Goal: Task Accomplishment & Management: Use online tool/utility

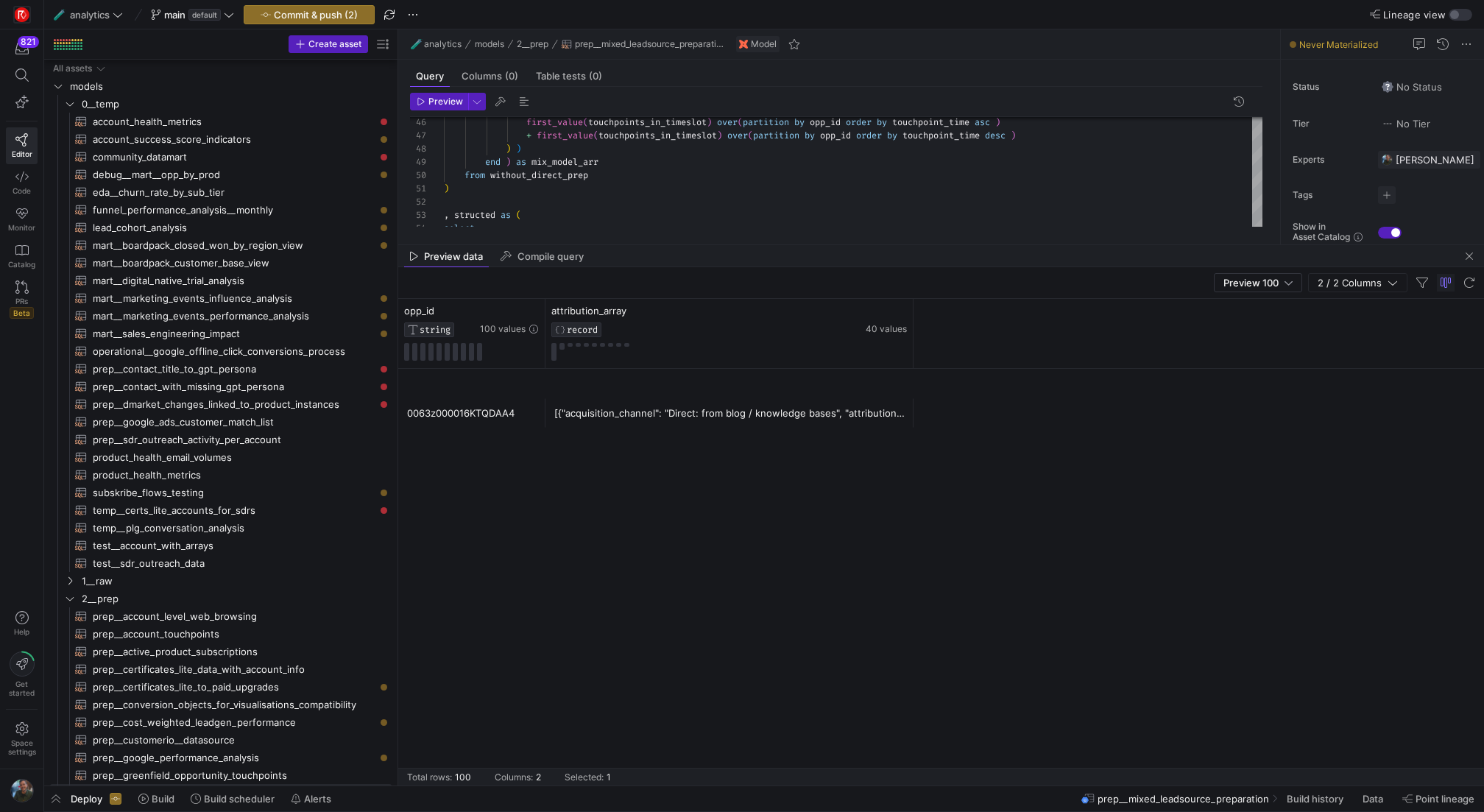
scroll to position [1047, 0]
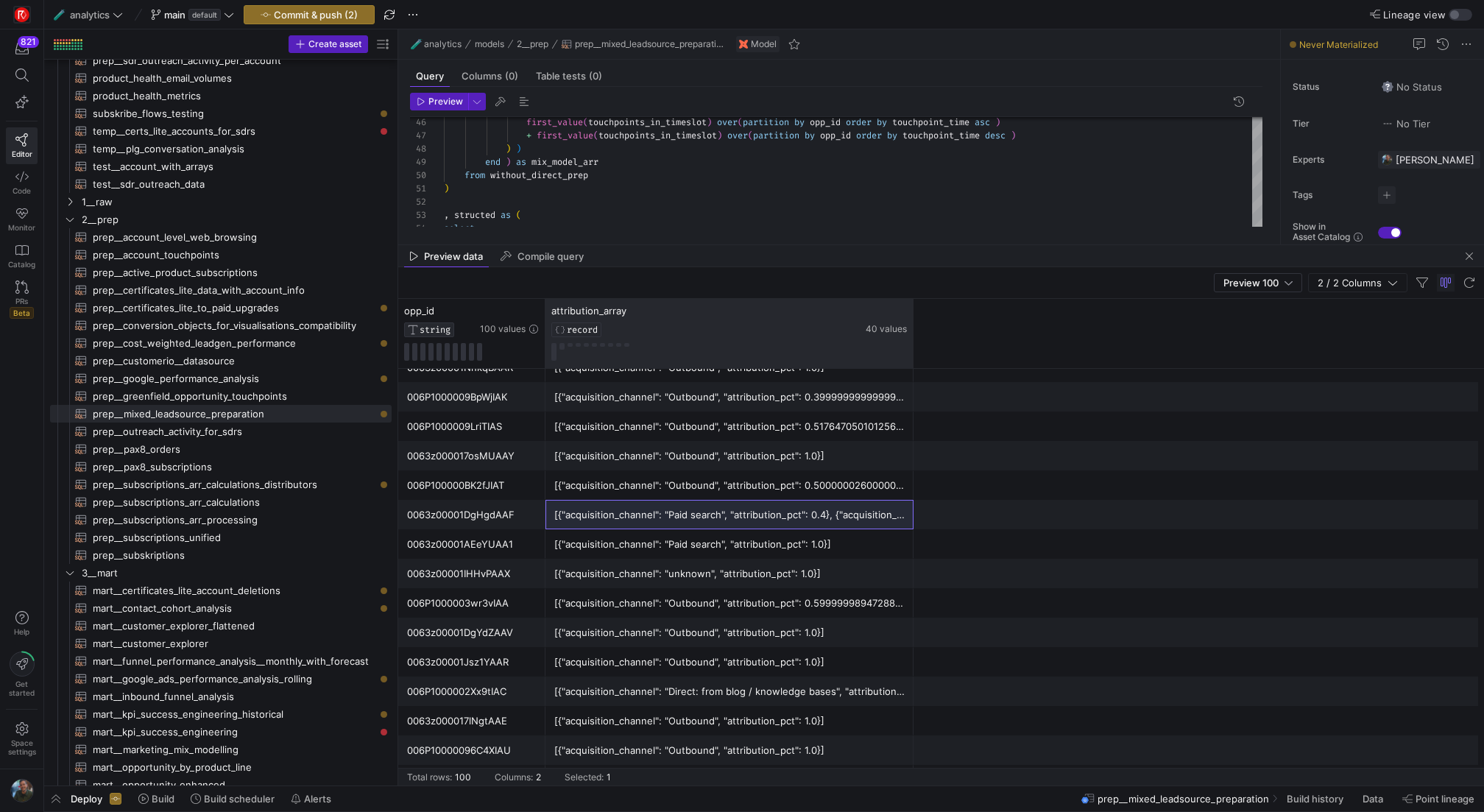
drag, startPoint x: 913, startPoint y: 324, endPoint x: 1129, endPoint y: 340, distance: 216.6
click at [1129, 340] on div "opp_id STRING 100 values attribution_array RECORD 40 values" at bounding box center [941, 334] width 1086 height 70
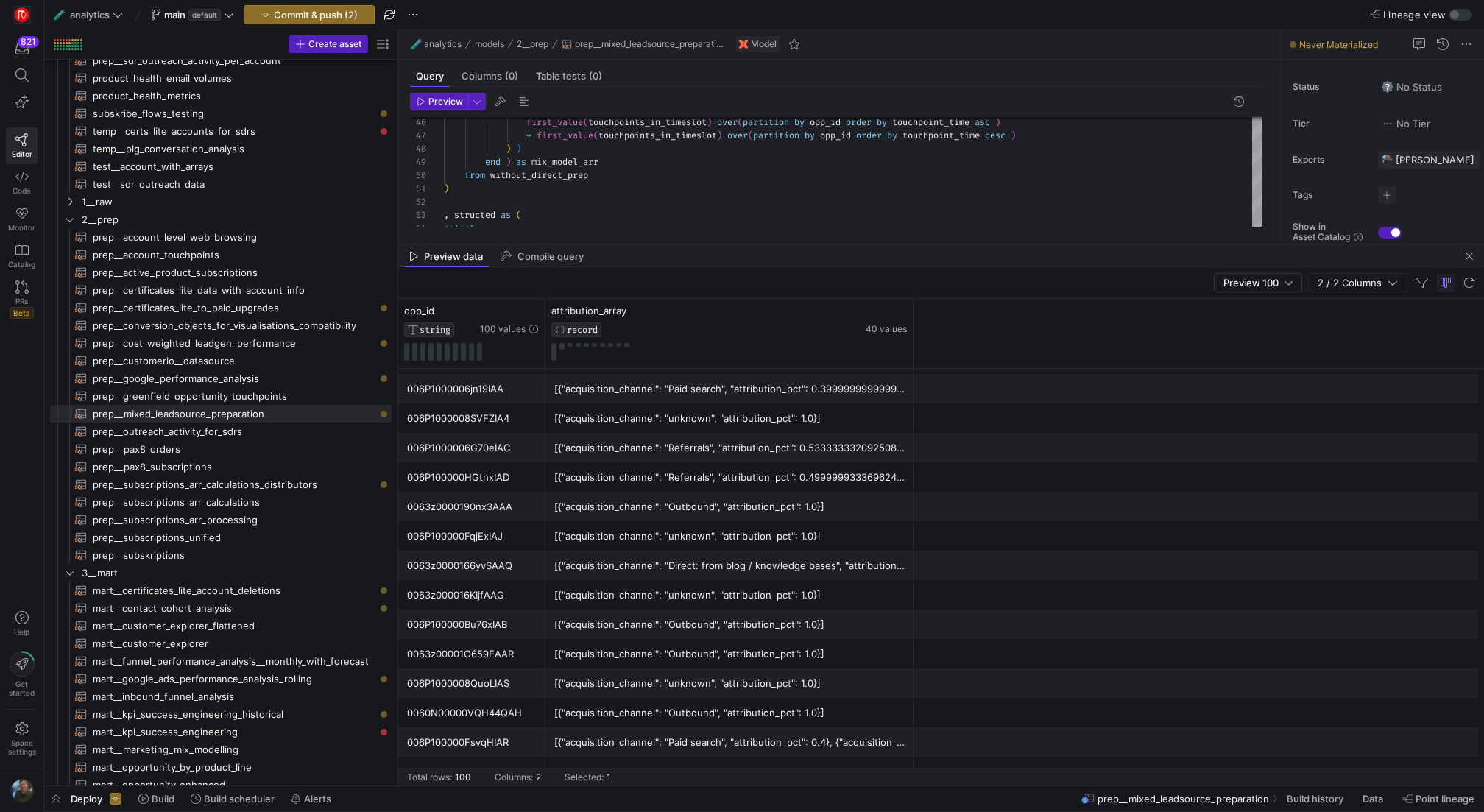
scroll to position [1524, 0]
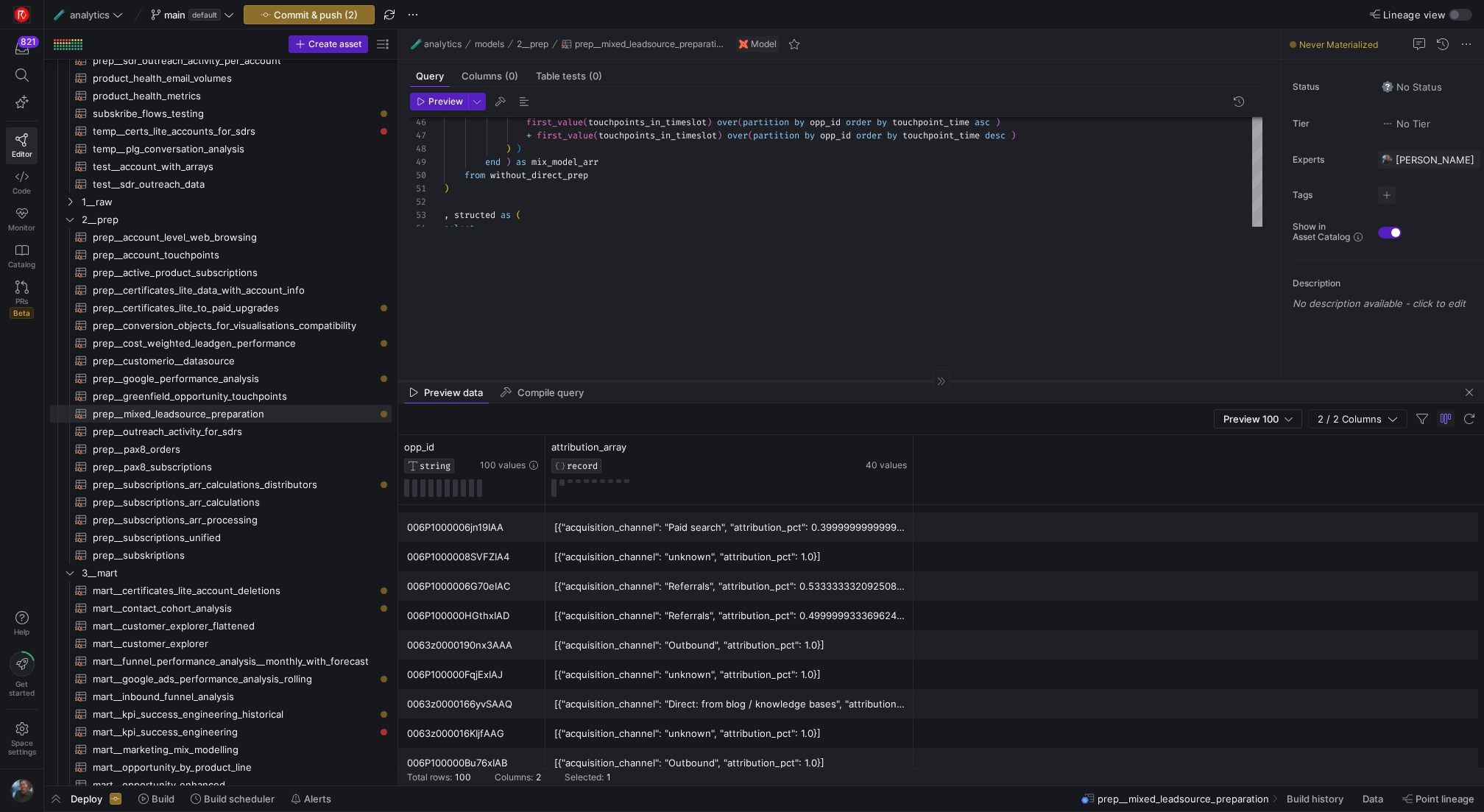
drag, startPoint x: 864, startPoint y: 244, endPoint x: 876, endPoint y: 381, distance: 137.5
click at [876, 381] on div at bounding box center [941, 381] width 1086 height 1
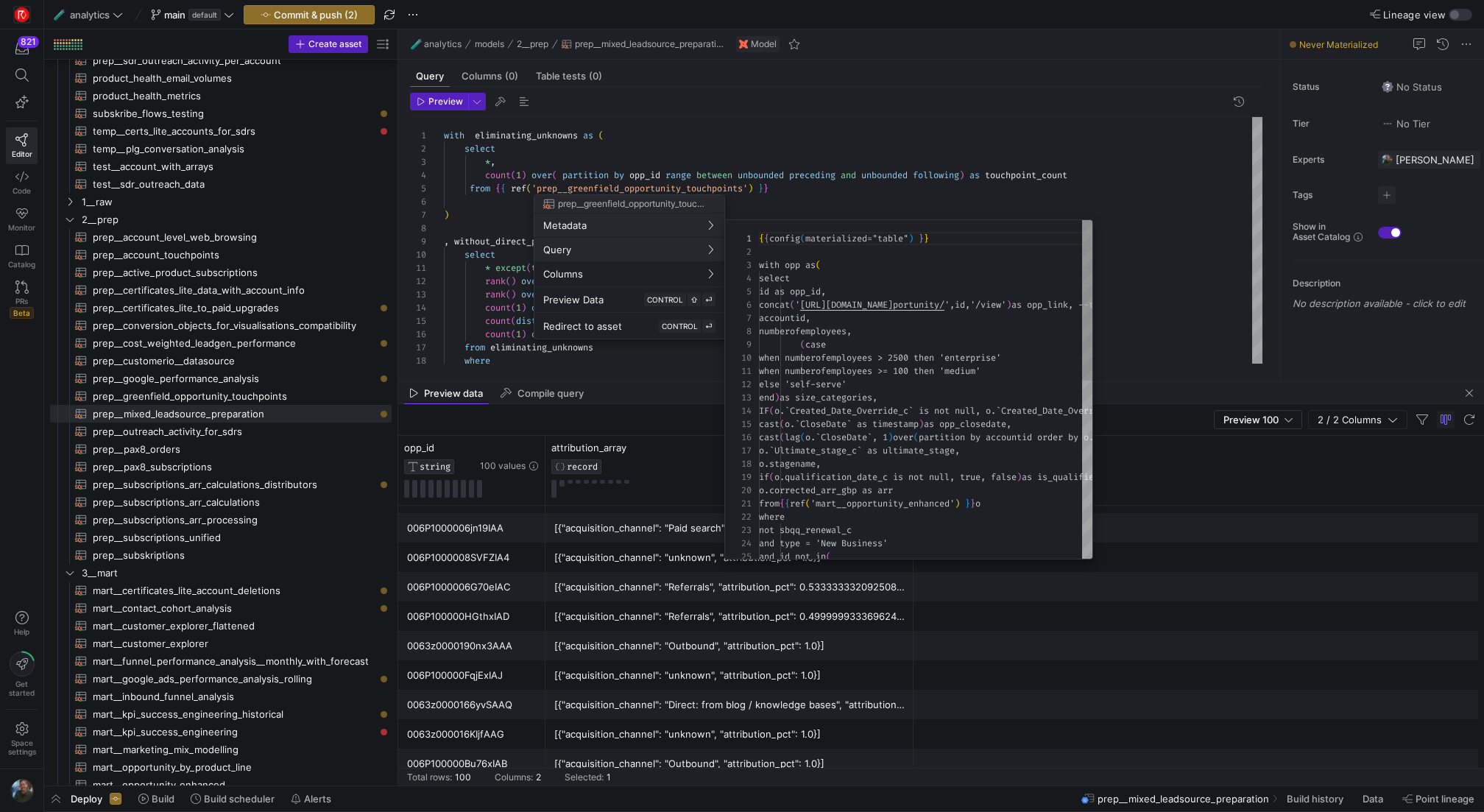
scroll to position [132, 0]
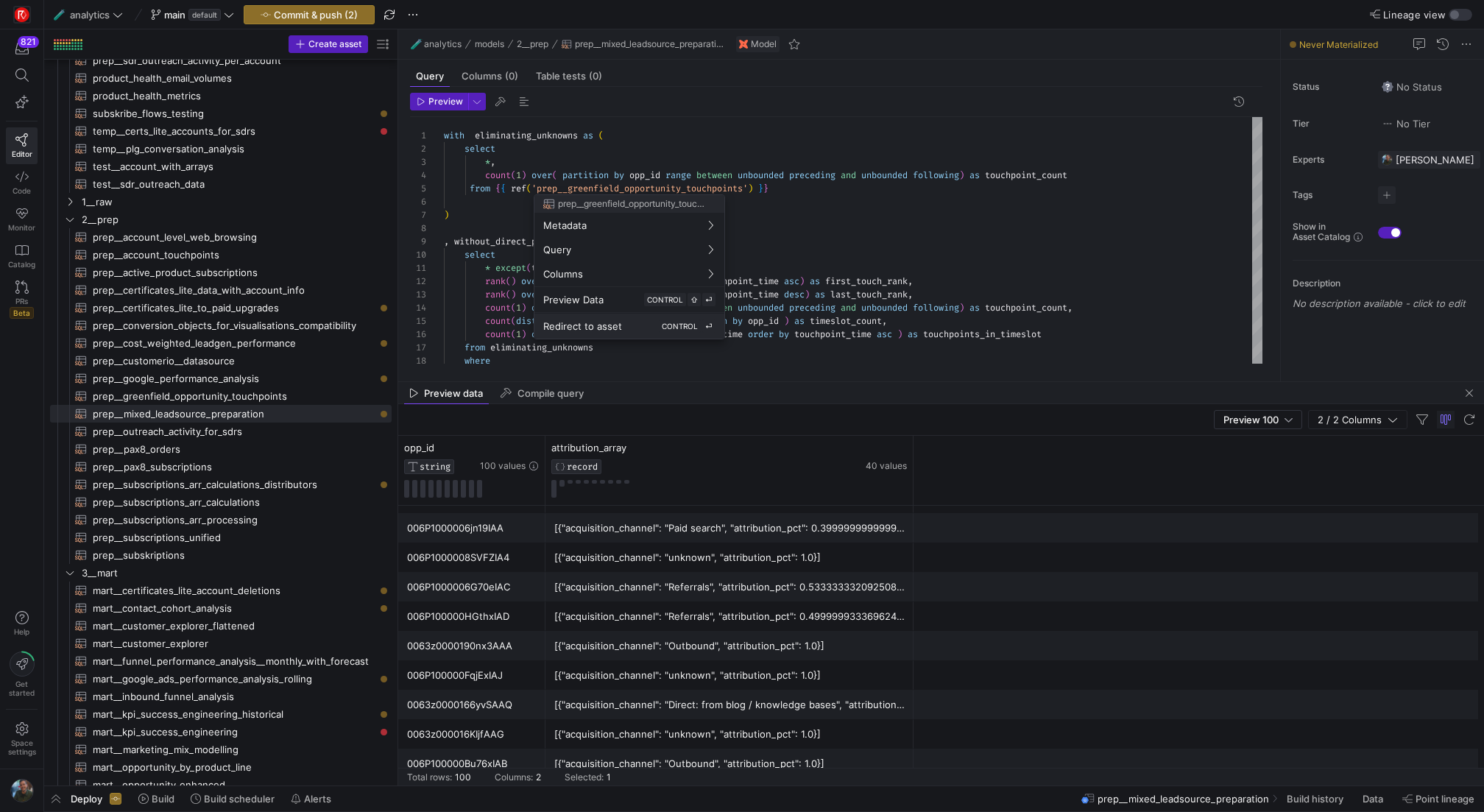
click at [684, 324] on span "CONTROL" at bounding box center [680, 326] width 36 height 9
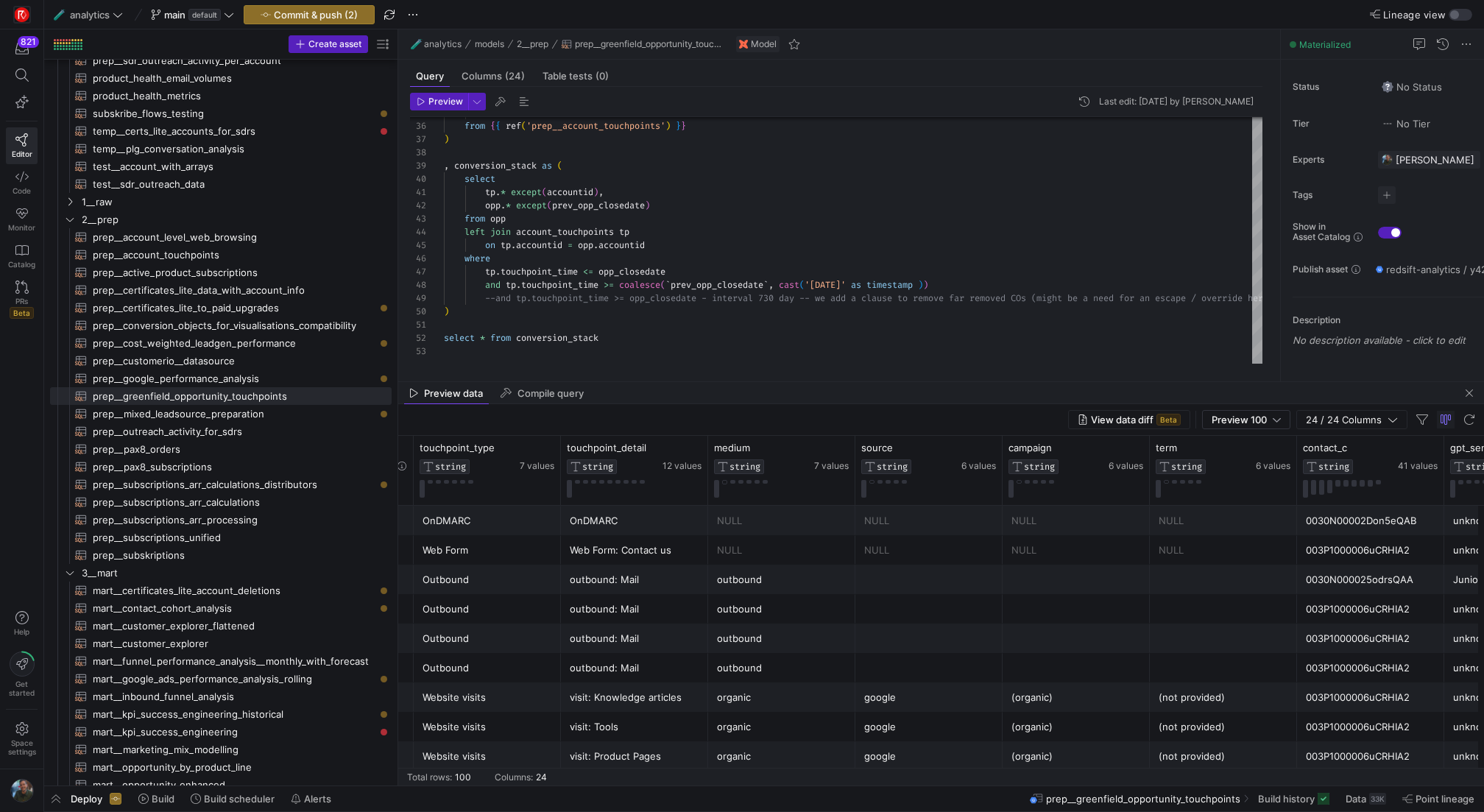
scroll to position [0, 221]
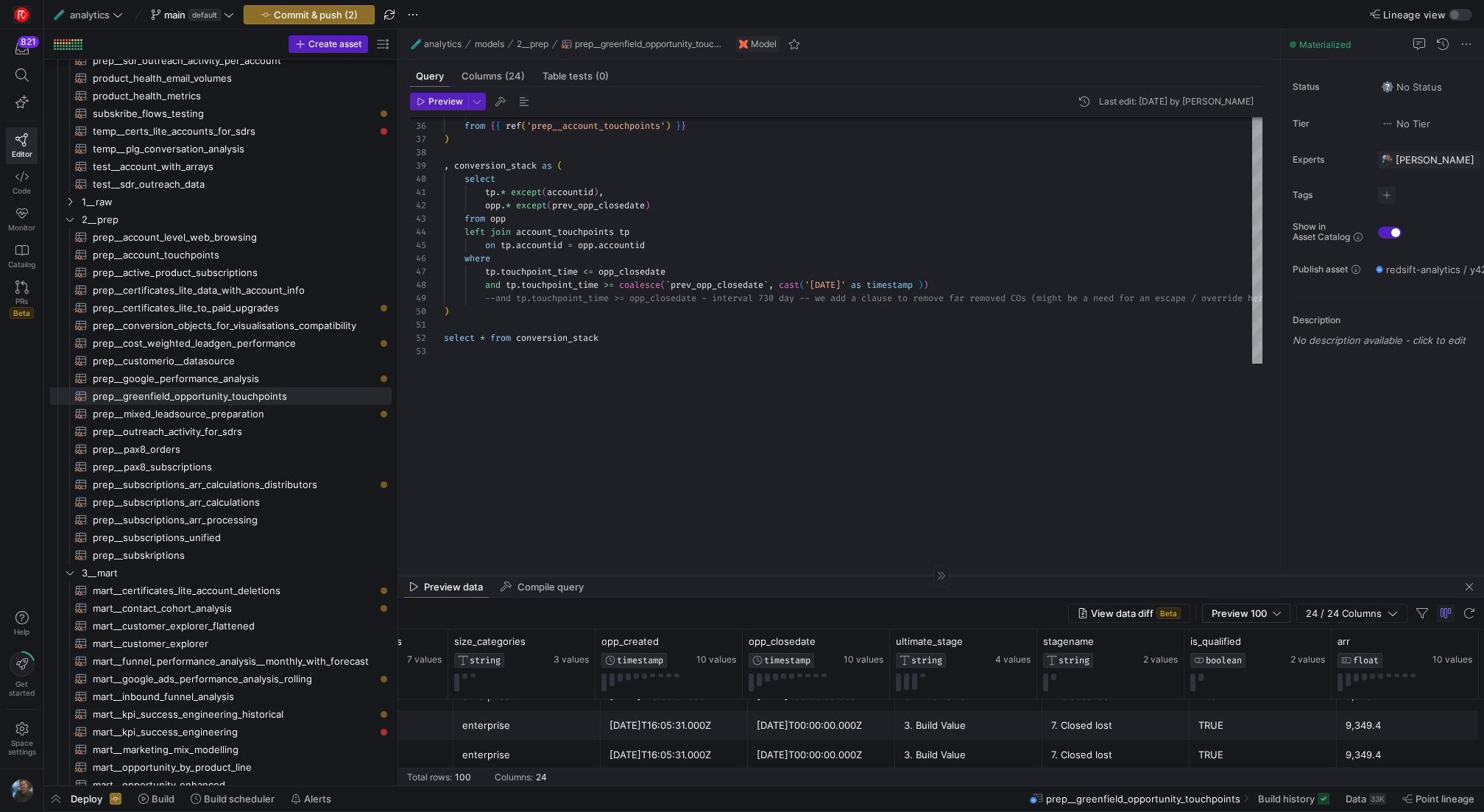
drag, startPoint x: 778, startPoint y: 381, endPoint x: 734, endPoint y: 574, distance: 198.0
click at [734, 575] on div at bounding box center [941, 575] width 1086 height 1
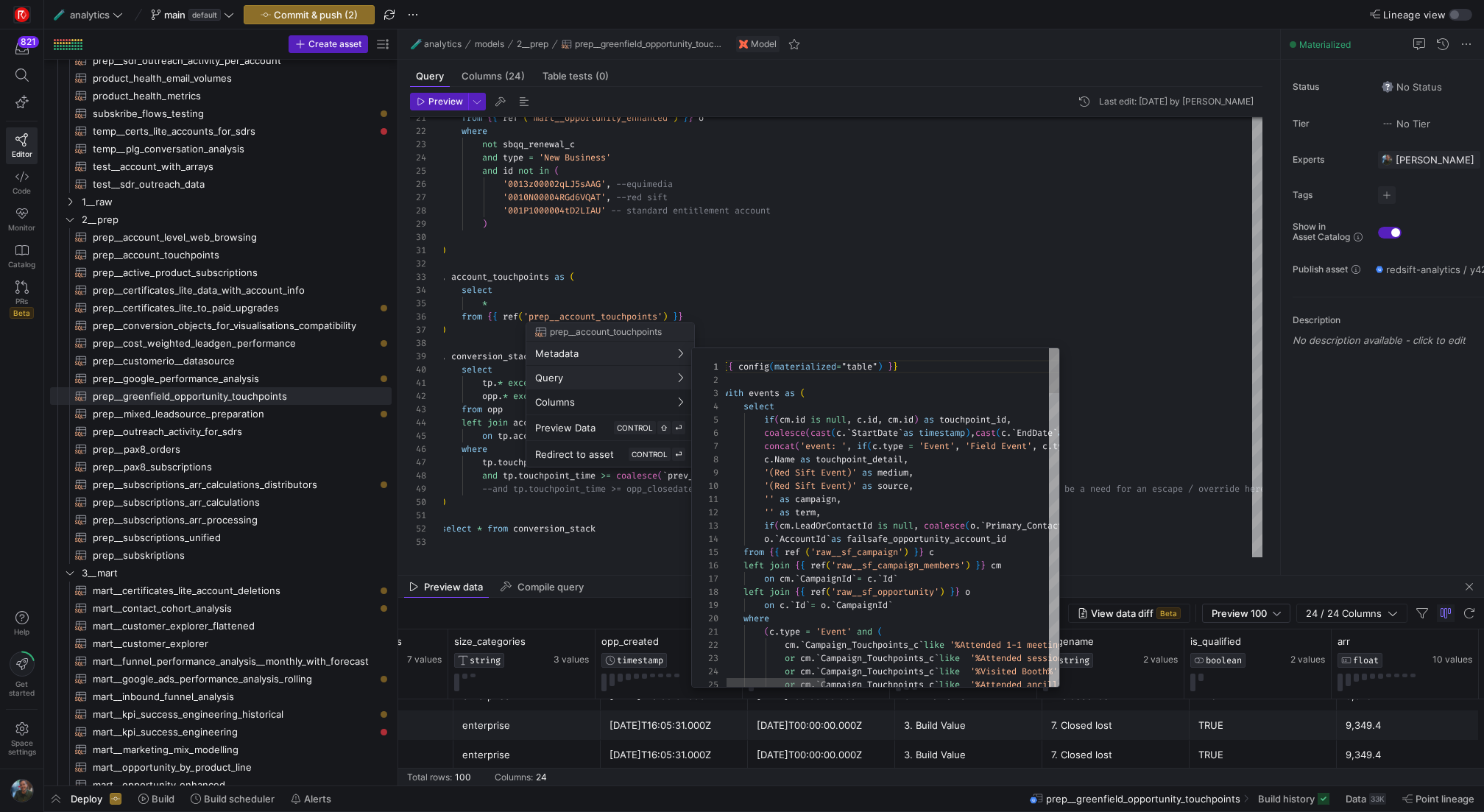
scroll to position [119, 0]
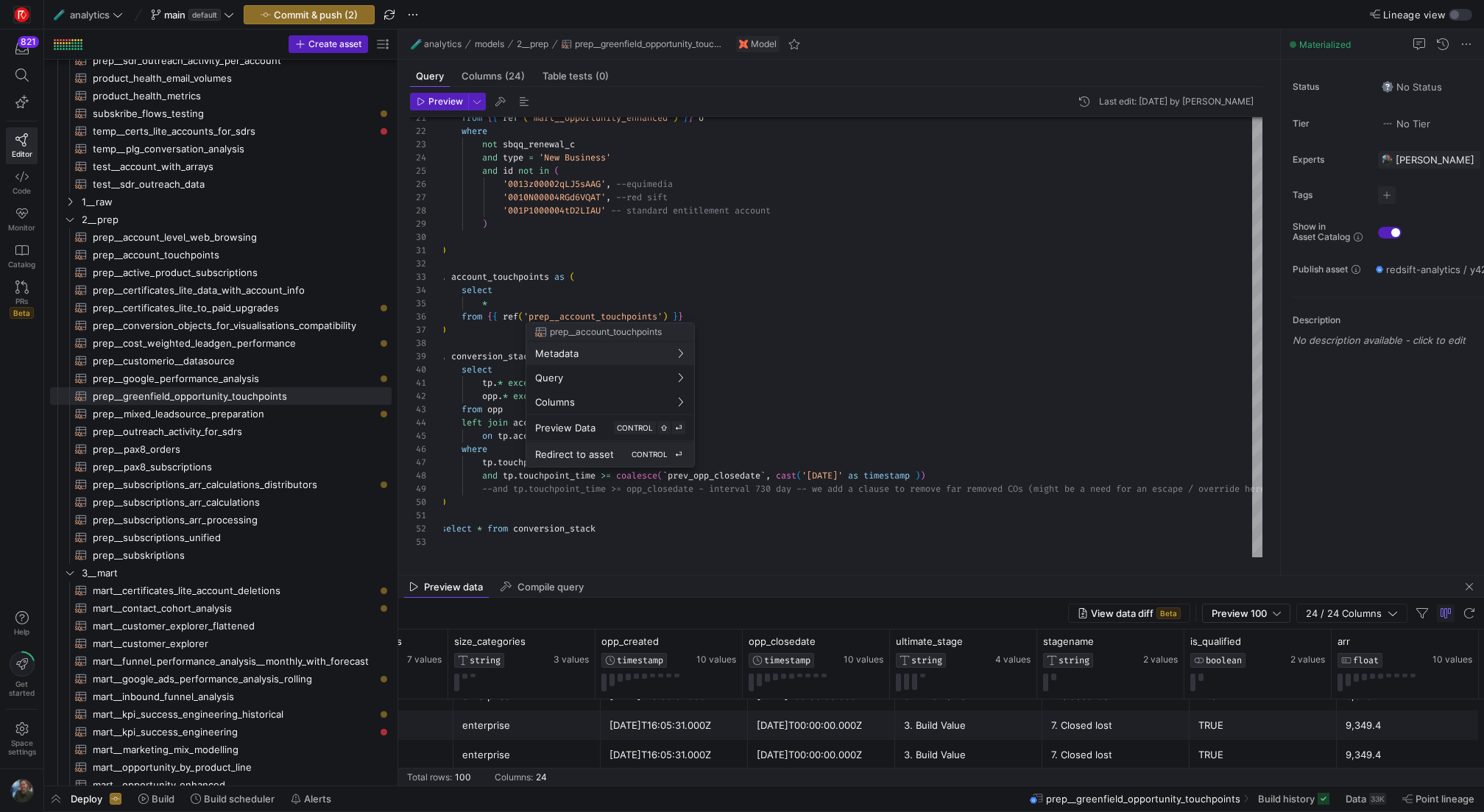
click at [651, 452] on span "CONTROL" at bounding box center [650, 454] width 36 height 9
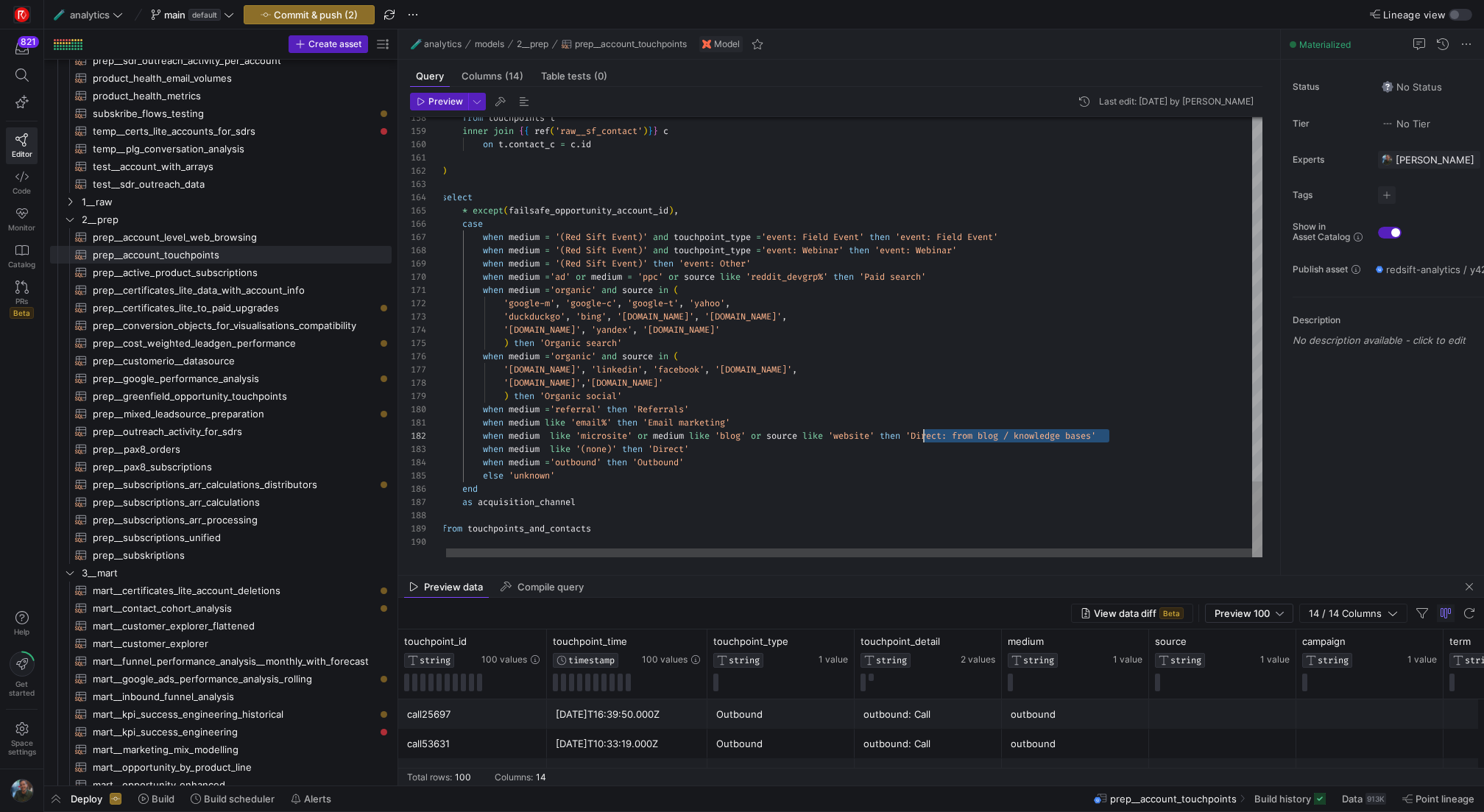
scroll to position [14, 482]
drag, startPoint x: 1111, startPoint y: 435, endPoint x: 924, endPoint y: 434, distance: 187.0
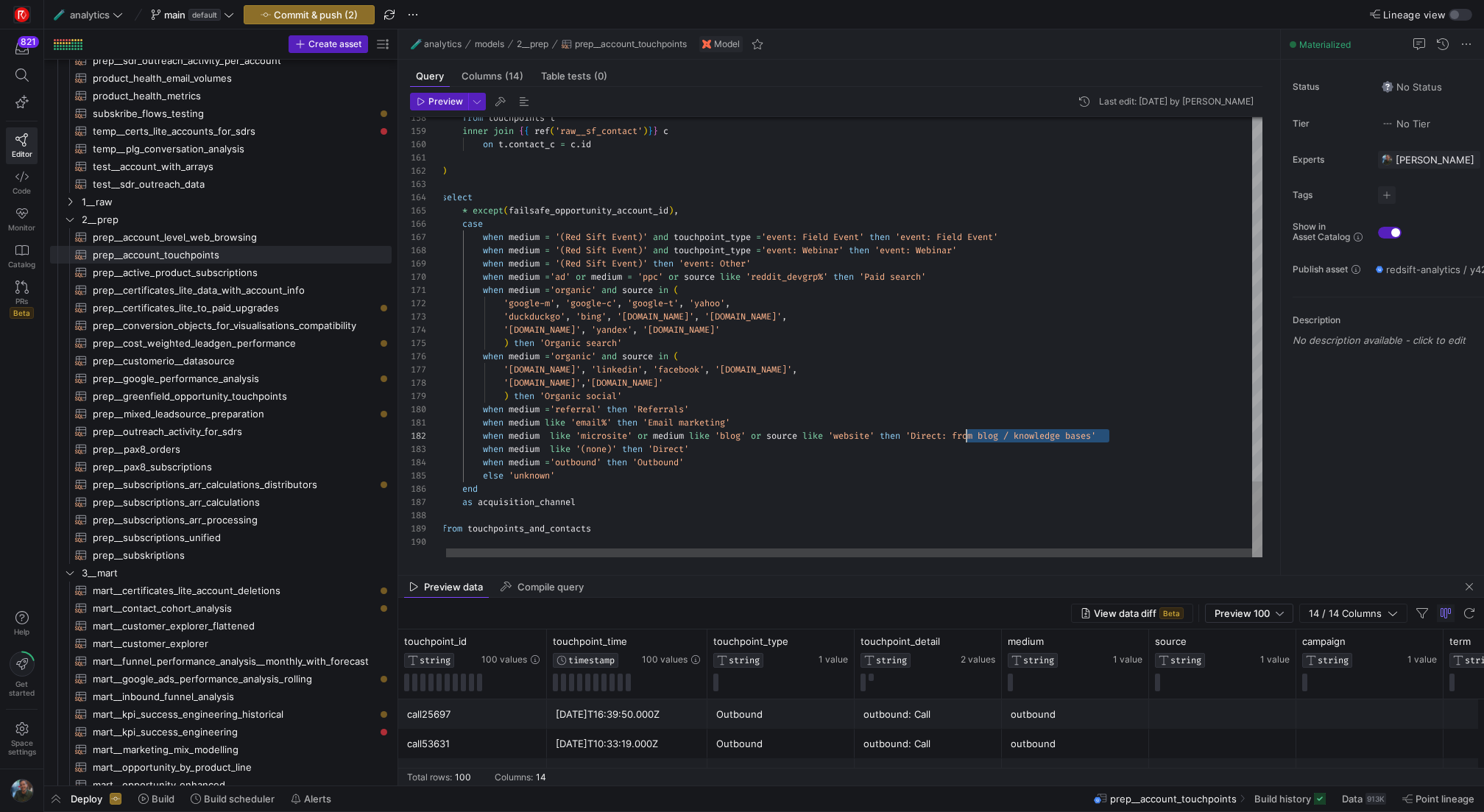
drag, startPoint x: 1111, startPoint y: 434, endPoint x: 968, endPoint y: 441, distance: 143.2
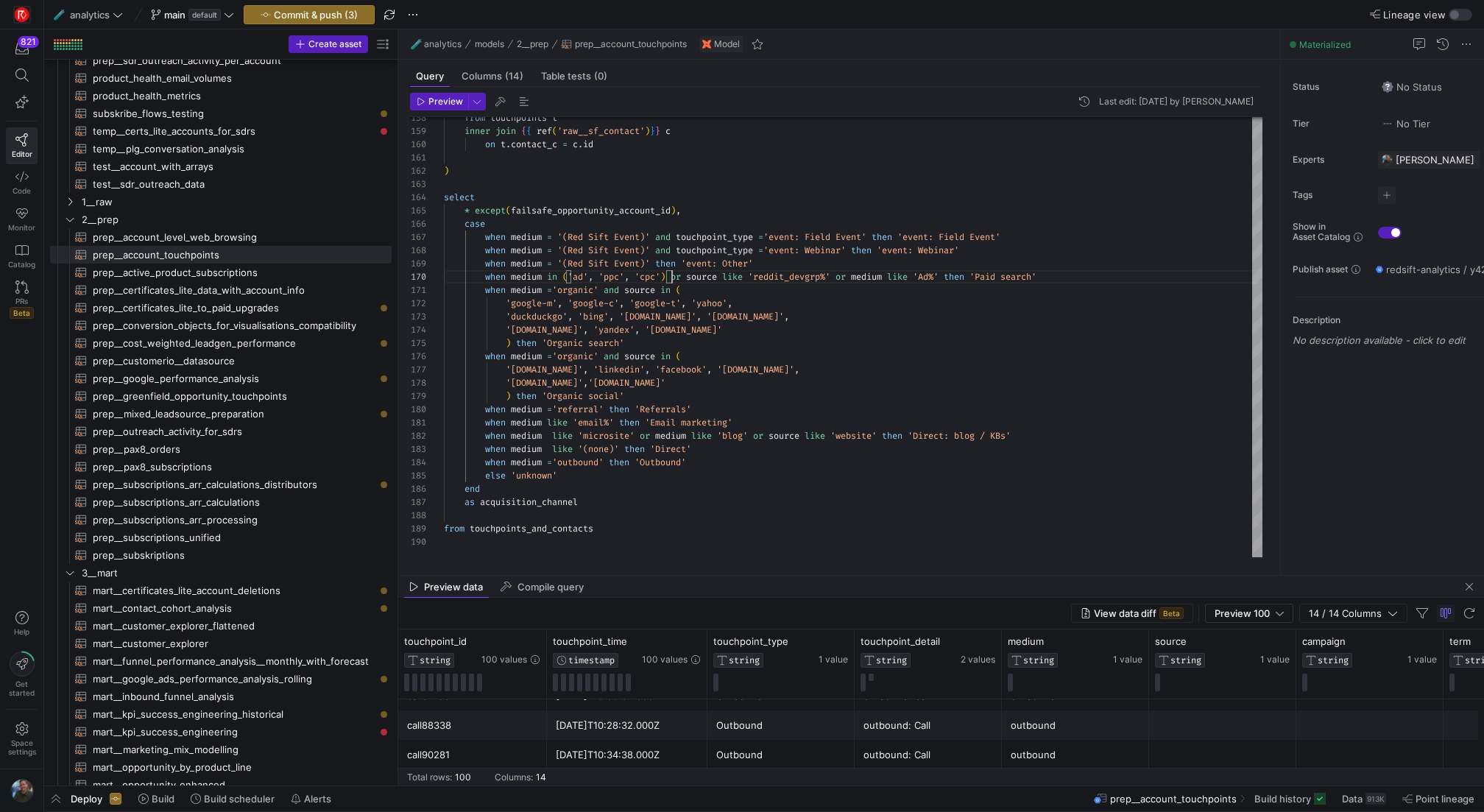
scroll to position [127, 0]
click at [756, 567] on mat-tab-group "Query Columns (14) Table tests (0) Preview Last edit: [DATE] by [PERSON_NAME] 1…" at bounding box center [836, 317] width 876 height 515
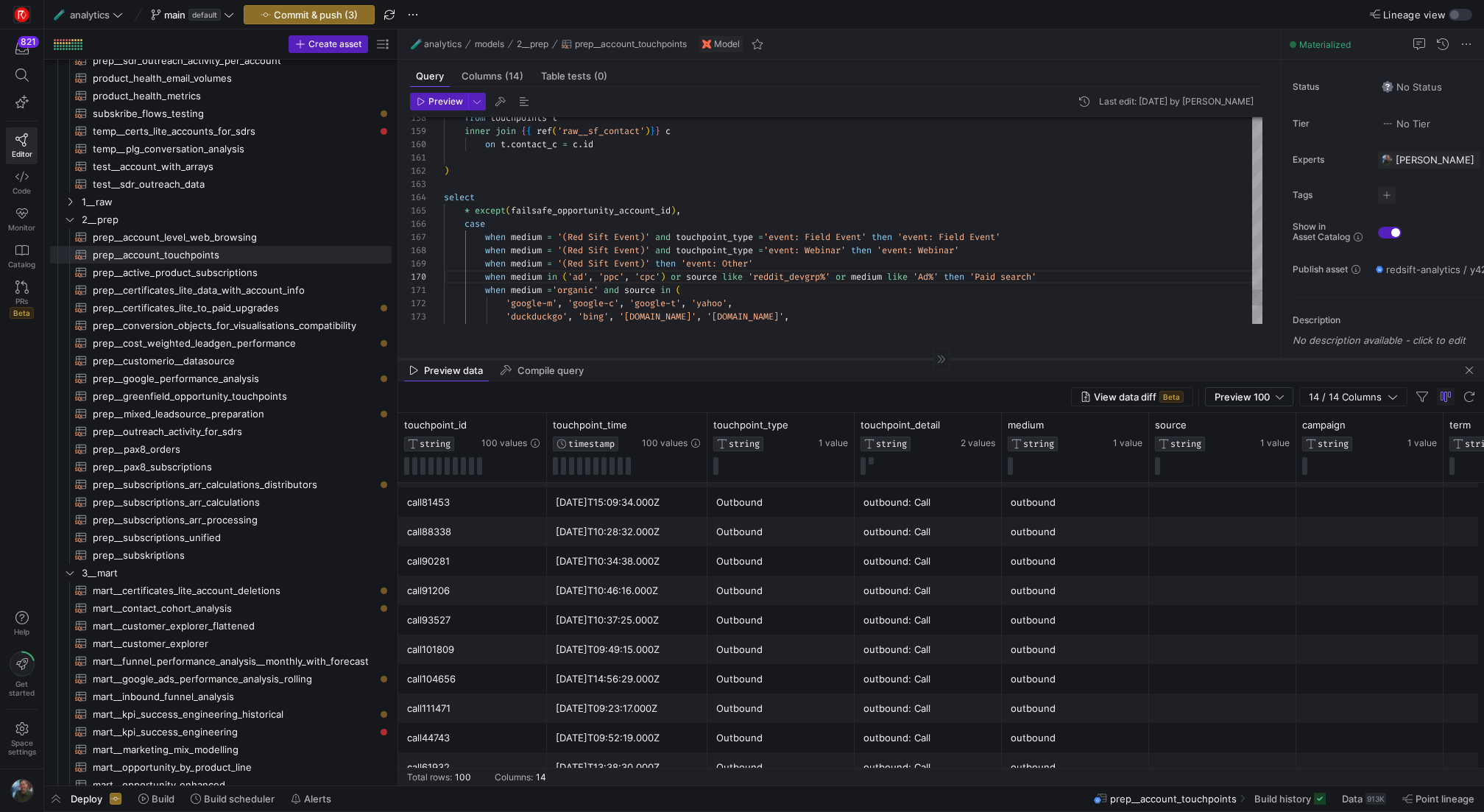
drag, startPoint x: 756, startPoint y: 575, endPoint x: 733, endPoint y: 371, distance: 205.3
click at [733, 360] on div at bounding box center [941, 359] width 1086 height 1
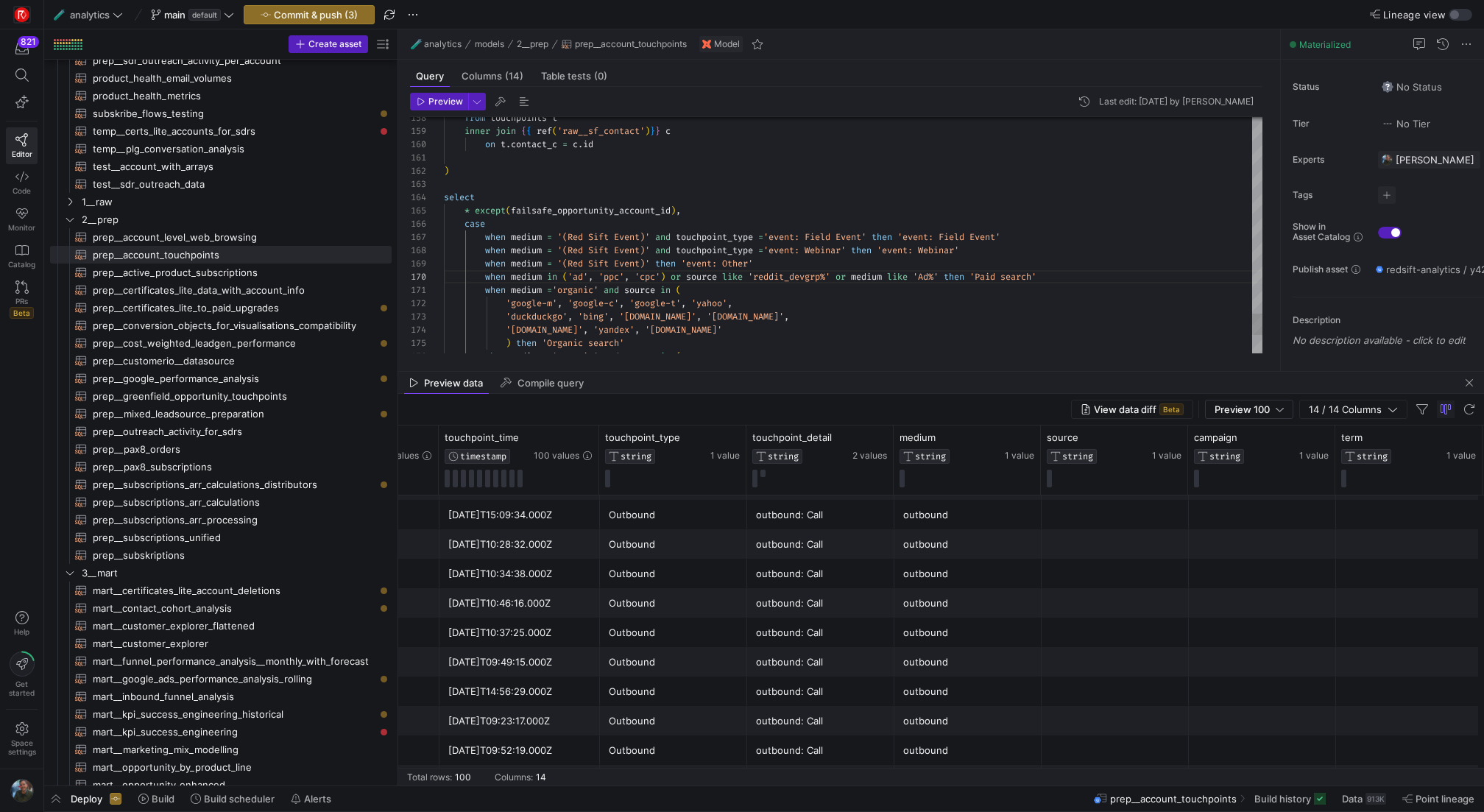
scroll to position [0, 402]
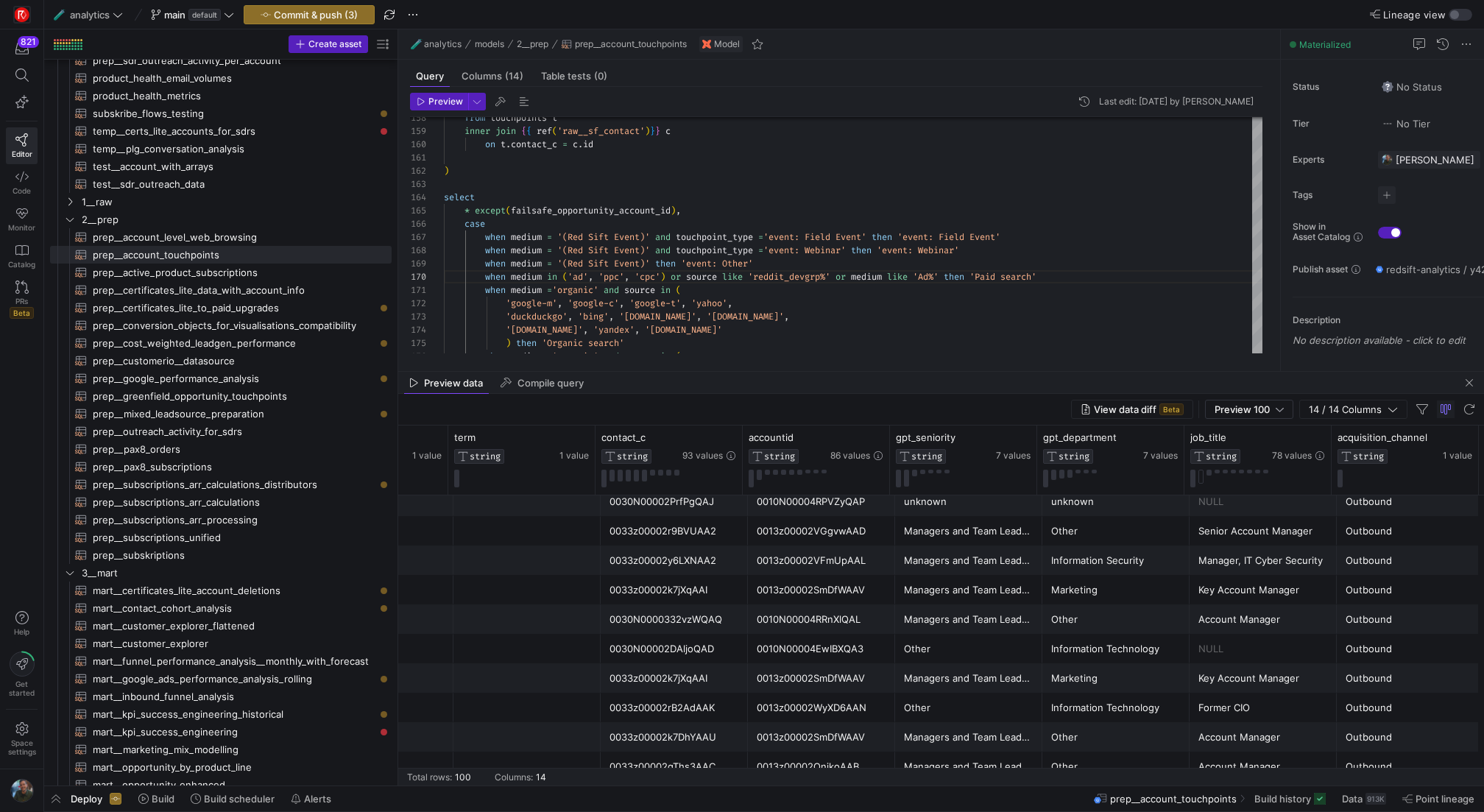
click at [921, 365] on mat-tab-group "Query Columns (14) Table tests (0) Preview Last edit: [DATE] by [PERSON_NAME] 1…" at bounding box center [836, 215] width 876 height 311
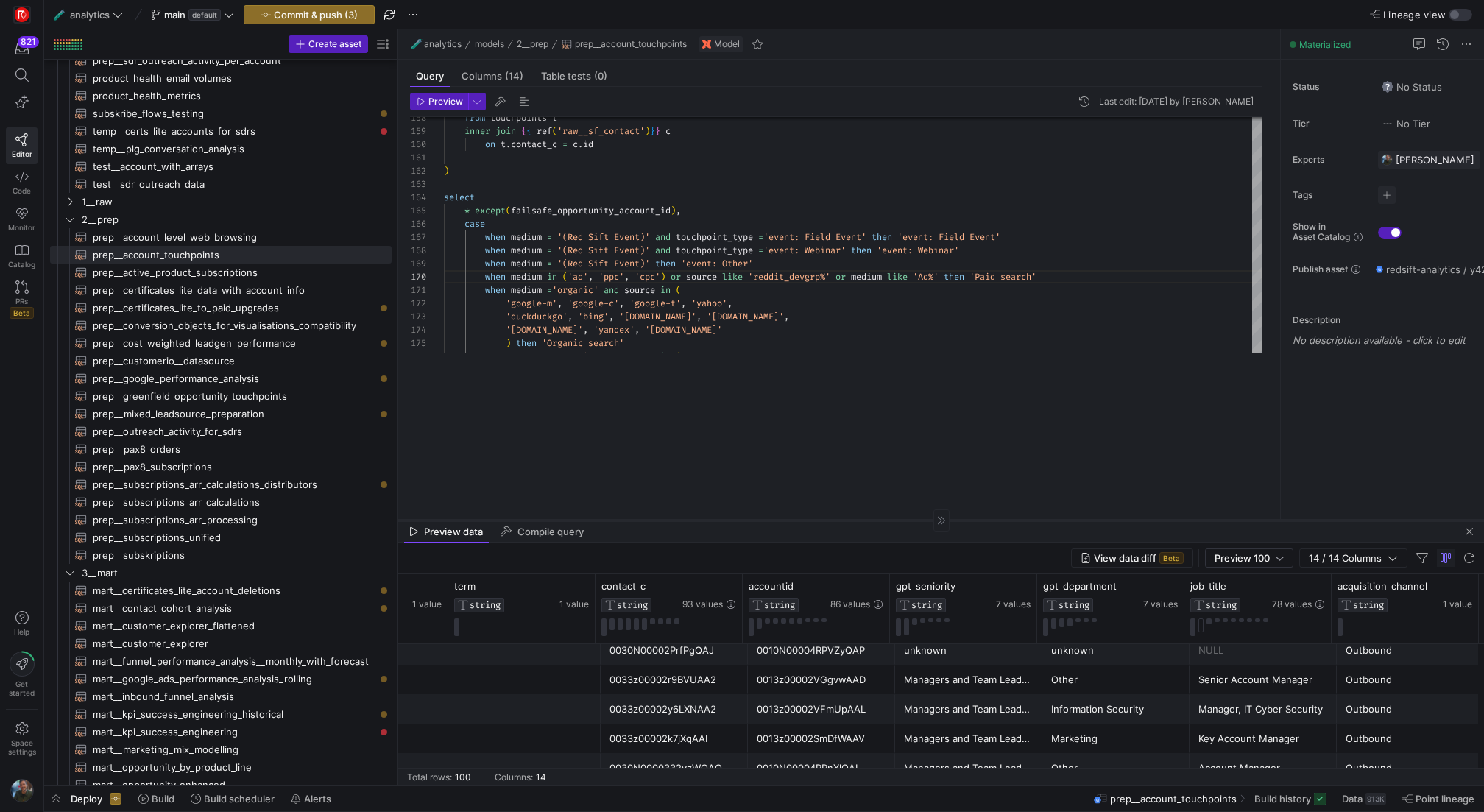
drag, startPoint x: 916, startPoint y: 371, endPoint x: 914, endPoint y: 520, distance: 149.0
click at [914, 520] on div at bounding box center [941, 520] width 1086 height 1
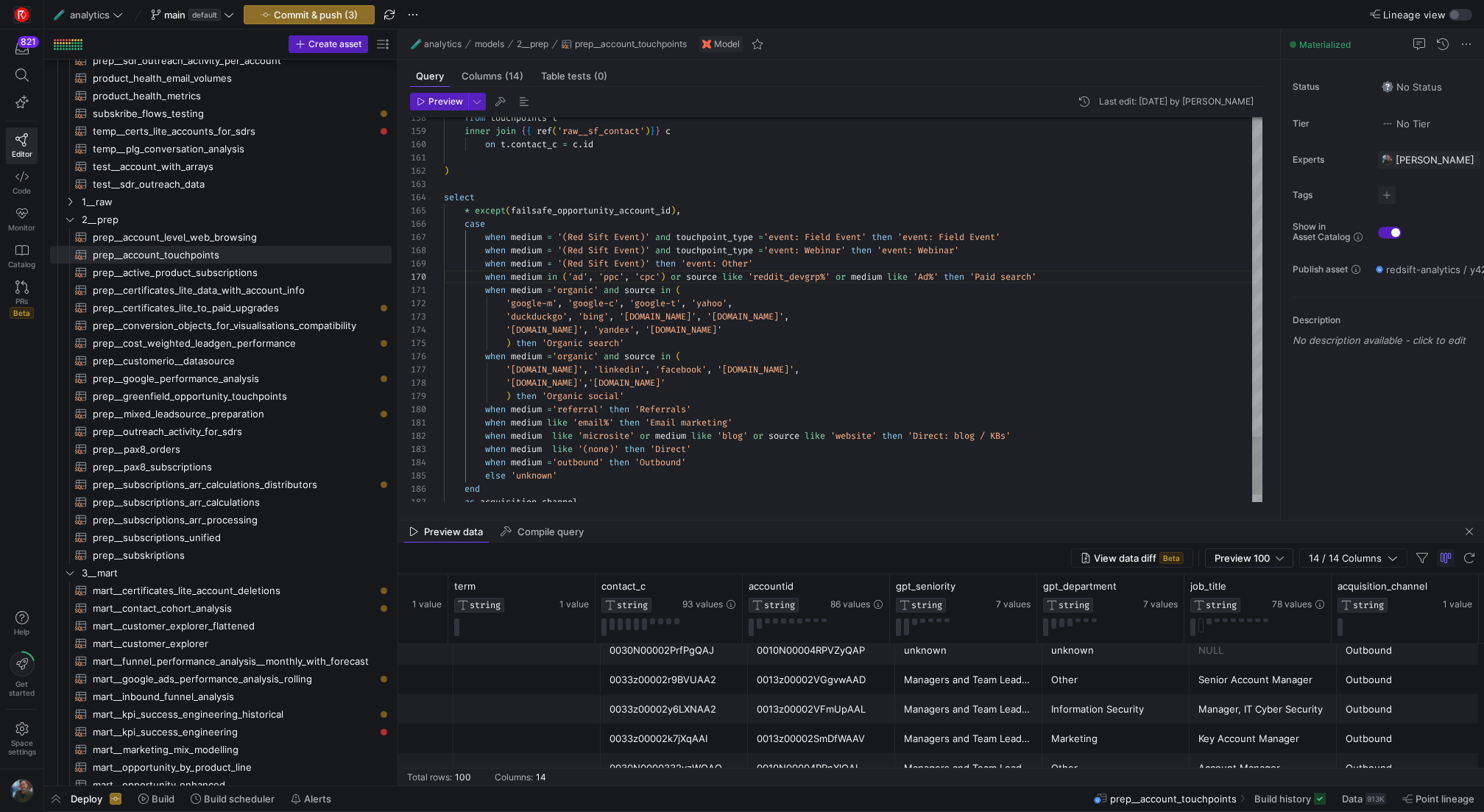
type textarea "when medium ='organic' and source in ( 'google-m', 'google-c', 'google-t', 'yah…"
